Goal: Transaction & Acquisition: Purchase product/service

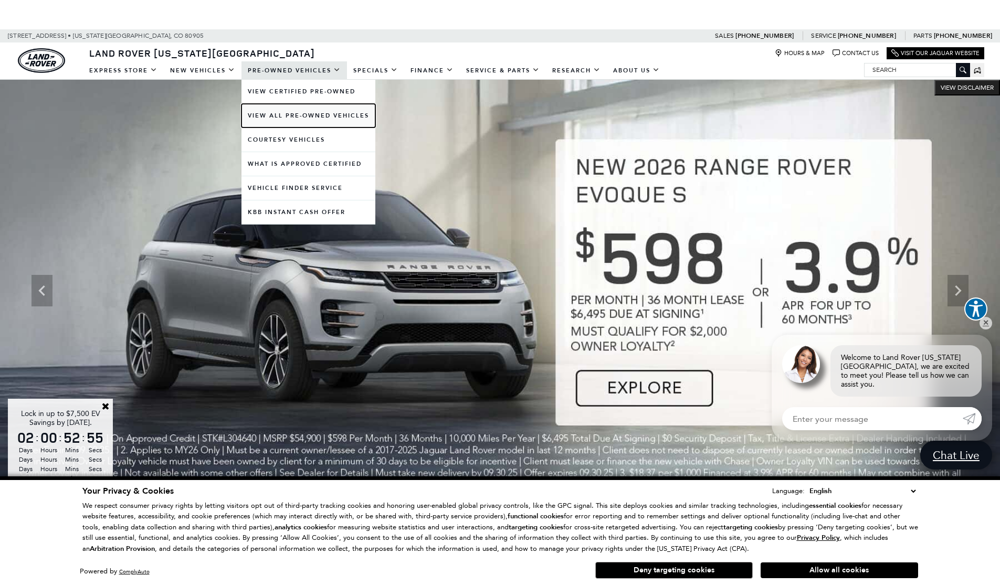
click at [301, 120] on link "View All Pre-Owned Vehicles" at bounding box center [308, 116] width 134 height 24
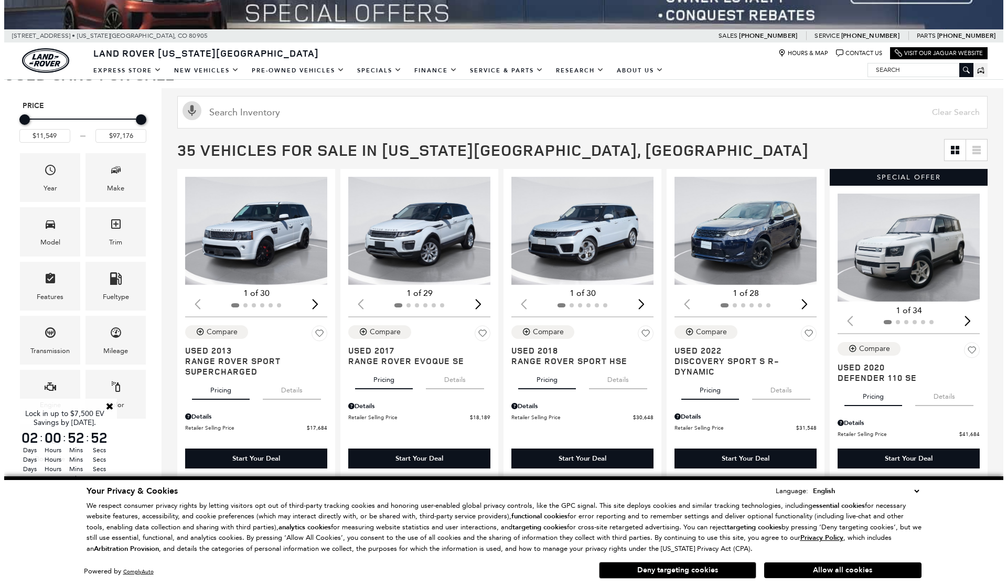
scroll to position [136, 0]
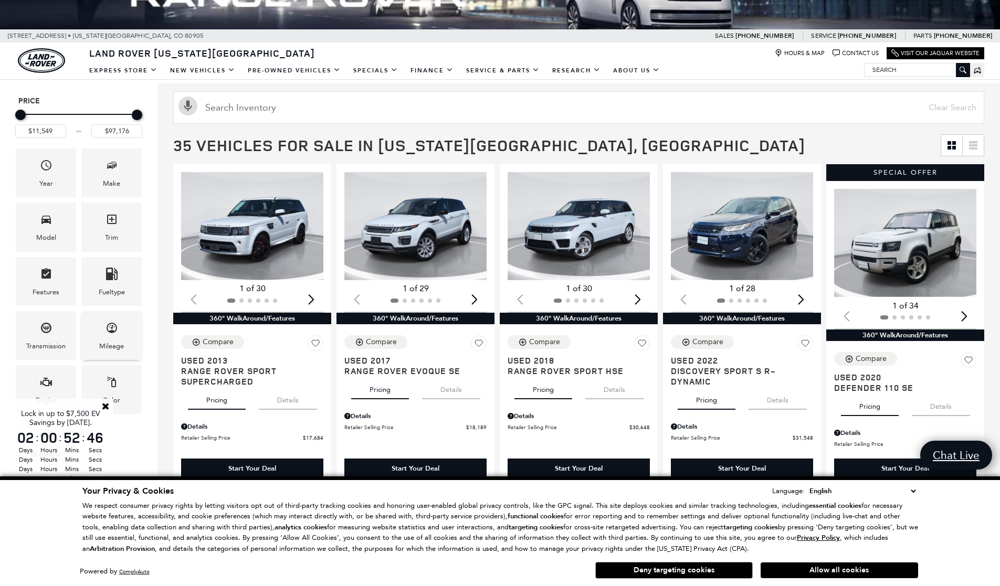
click at [108, 327] on icon "Mileage" at bounding box center [111, 328] width 13 height 13
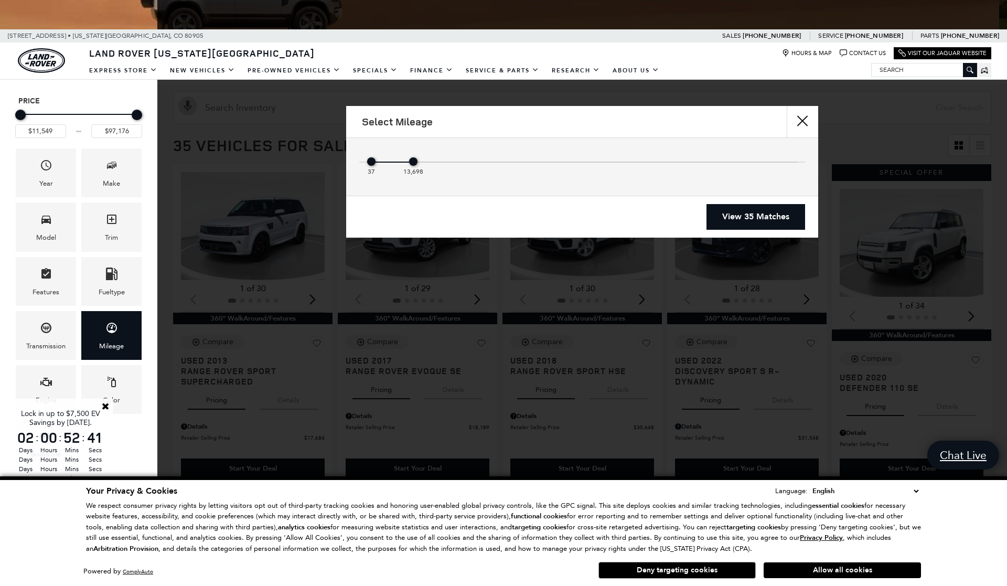
drag, startPoint x: 794, startPoint y: 165, endPoint x: 454, endPoint y: 161, distance: 339.5
click at [428, 164] on div "37 13,698" at bounding box center [582, 164] width 430 height 21
type input "$43,678"
type input "$65,629"
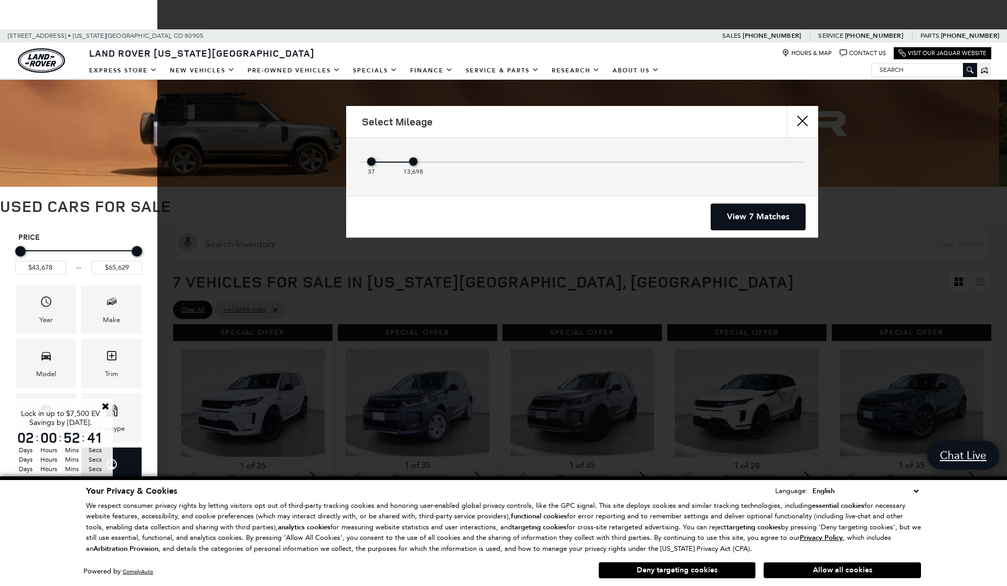
click at [759, 211] on link "View 7 Matches" at bounding box center [758, 217] width 94 height 26
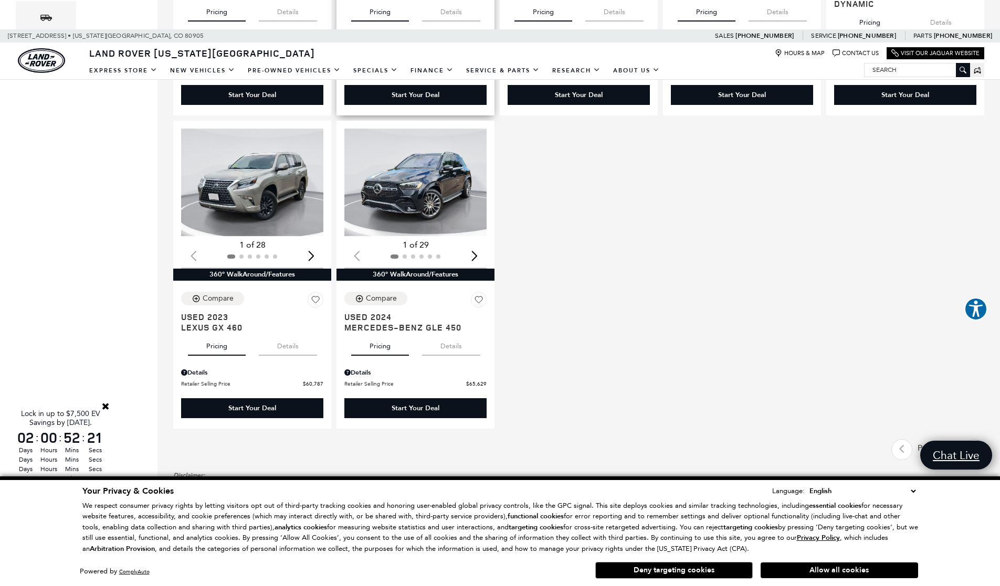
scroll to position [548, 0]
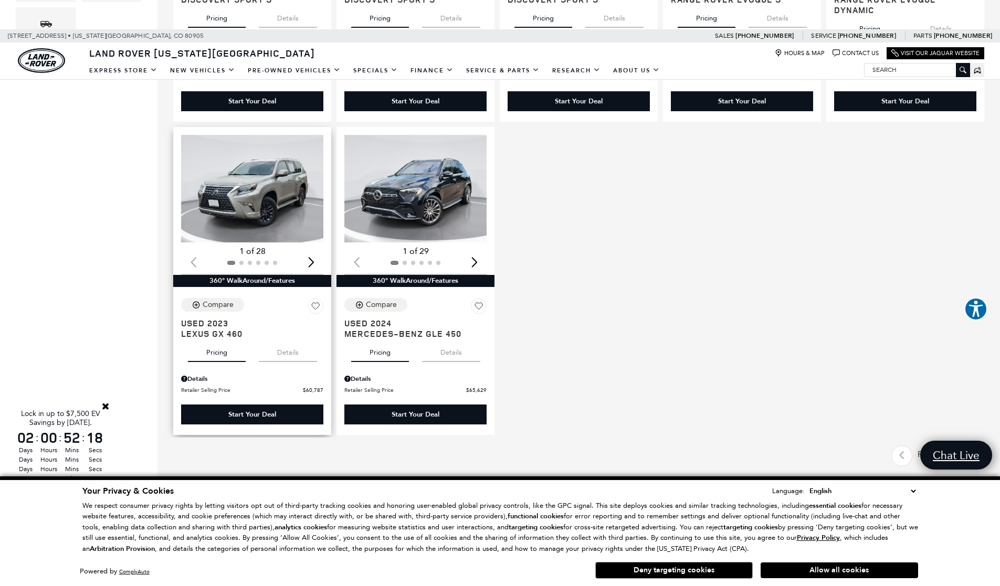
click at [317, 262] on div "Next slide" at bounding box center [311, 261] width 14 height 23
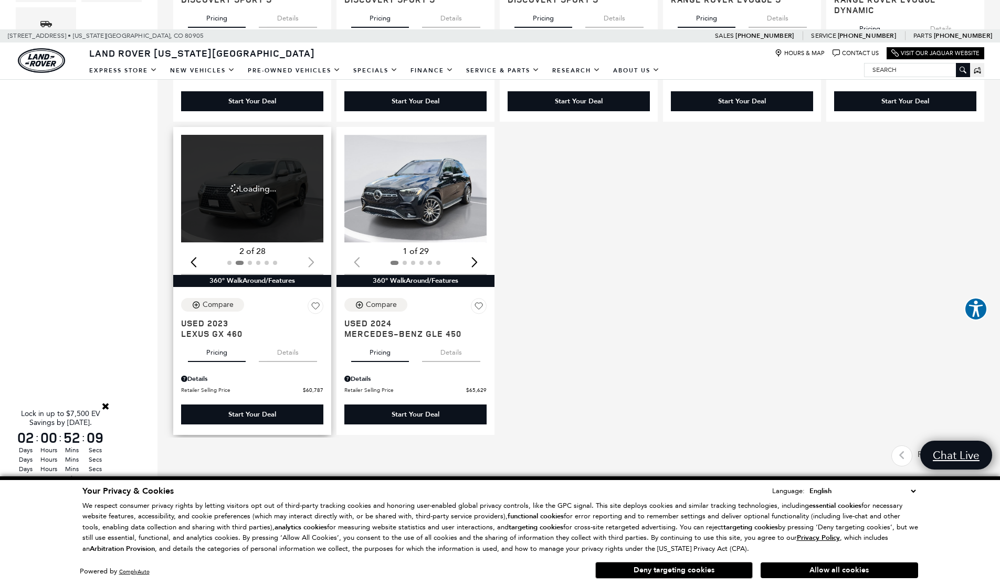
click at [274, 410] on div "Start Your Deal" at bounding box center [252, 414] width 48 height 9
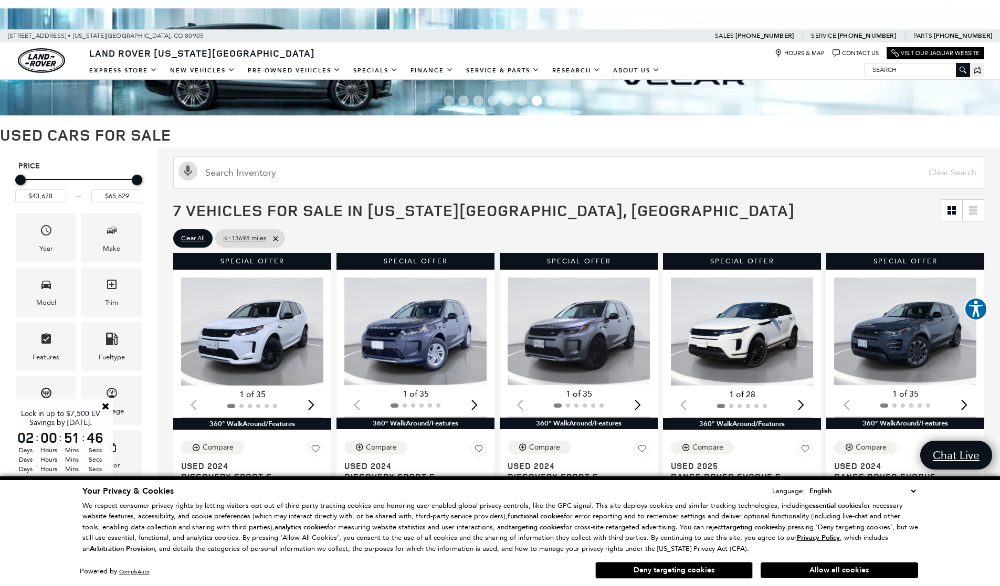
scroll to position [157, 0]
